Goal: Information Seeking & Learning: Learn about a topic

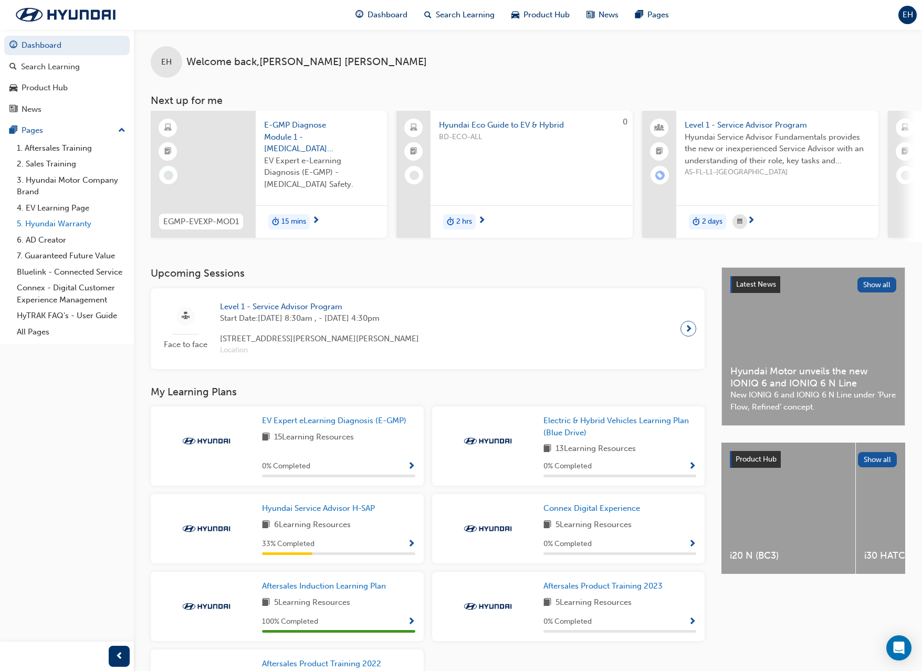
click at [66, 227] on link "5. Hyundai Warranty" at bounding box center [71, 224] width 117 height 16
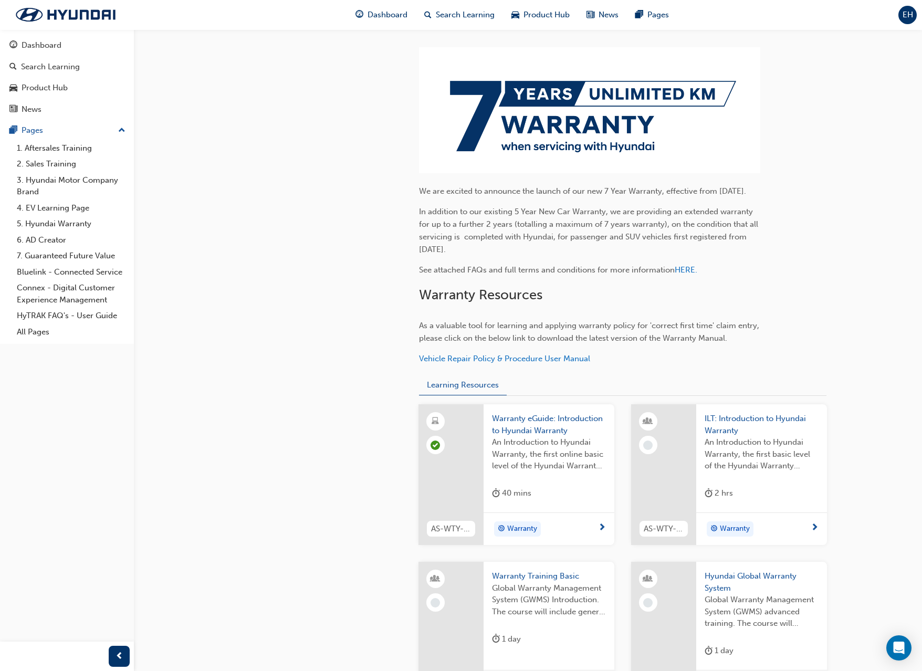
scroll to position [420, 0]
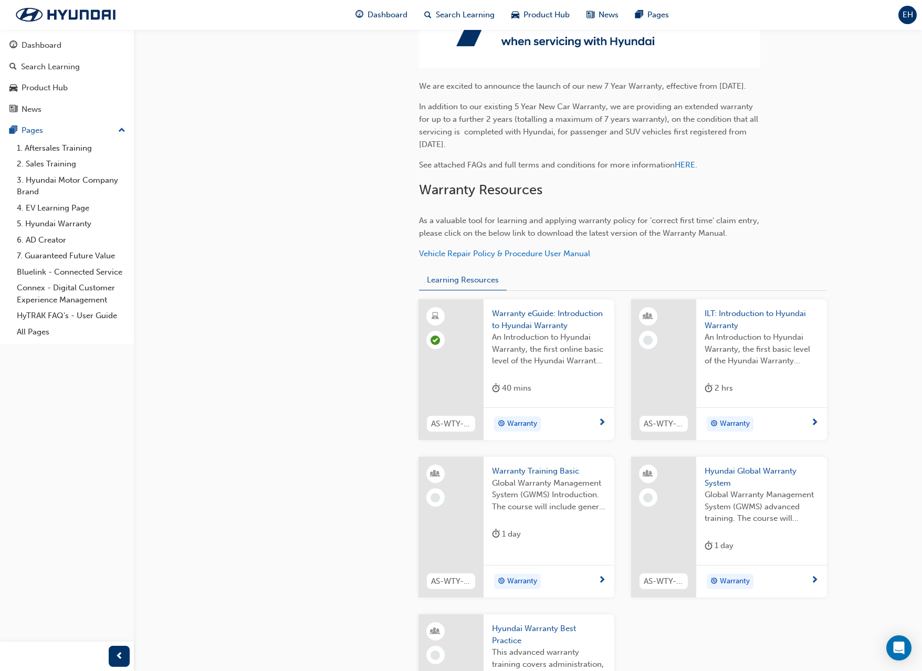
click at [538, 373] on div "An Introduction to Hyundai Warranty, the first online basic level of the Hyunda…" at bounding box center [549, 352] width 114 height 42
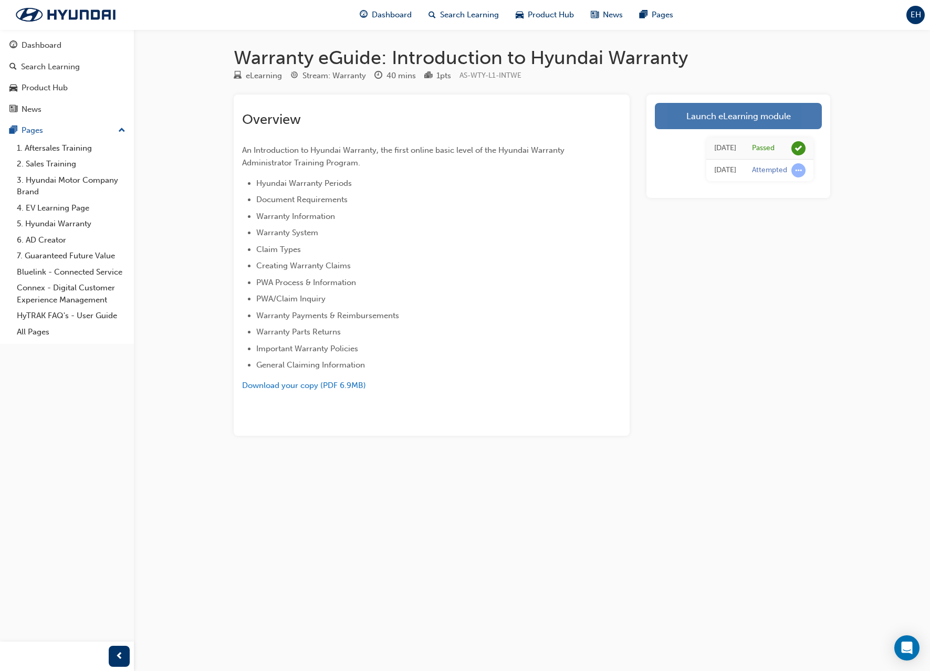
click at [758, 121] on link "Launch eLearning module" at bounding box center [738, 116] width 167 height 26
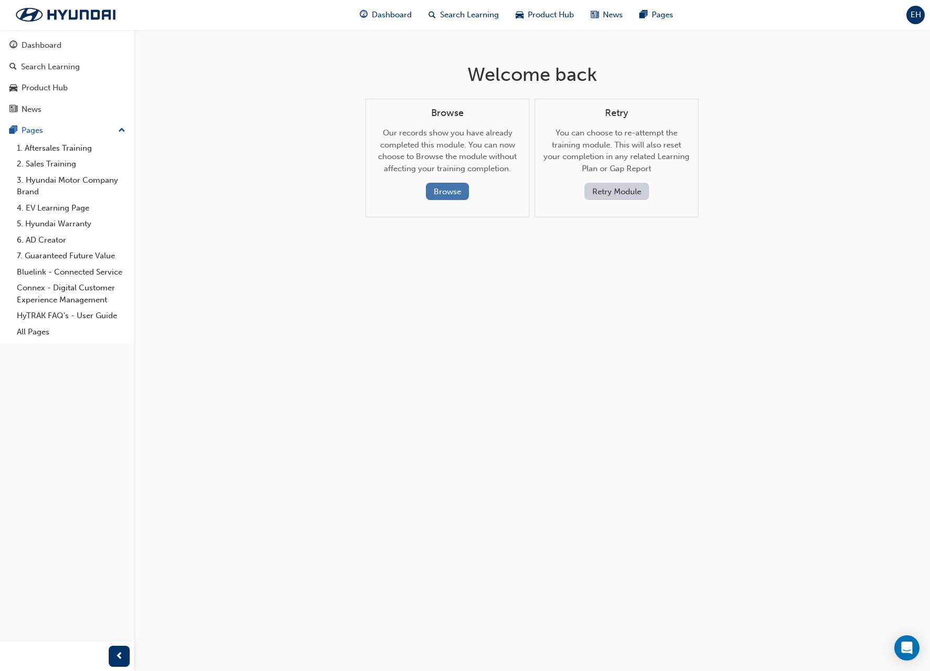
click at [455, 190] on button "Browse" at bounding box center [447, 191] width 43 height 17
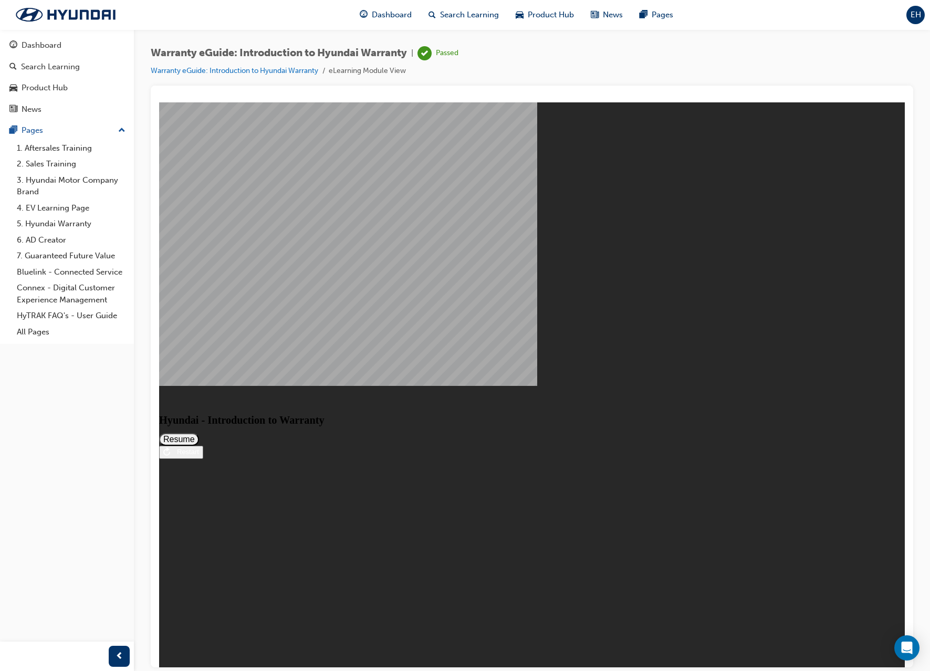
click at [199, 433] on button "Resume" at bounding box center [179, 439] width 40 height 13
